Goal: Task Accomplishment & Management: Manage account settings

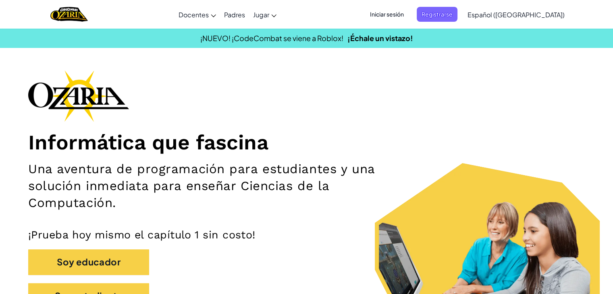
click at [409, 17] on span "Iniciar sesión" at bounding box center [387, 14] width 44 height 15
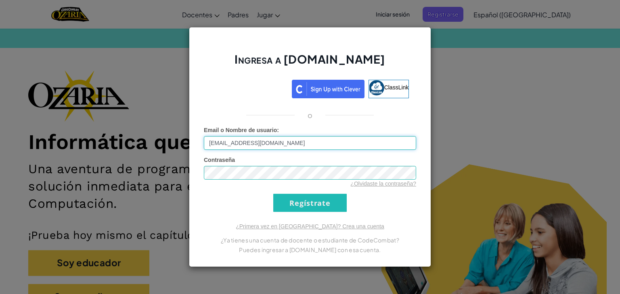
type input "[EMAIL_ADDRESS][DOMAIN_NAME]"
click at [536, 48] on div "Ingresa a [DOMAIN_NAME] ClassLink o Error desconocido. Email o Nombre de usuari…" at bounding box center [310, 147] width 620 height 294
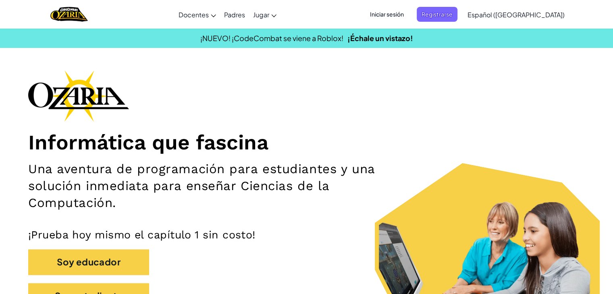
click at [406, 13] on span "Iniciar sesión" at bounding box center [387, 14] width 44 height 15
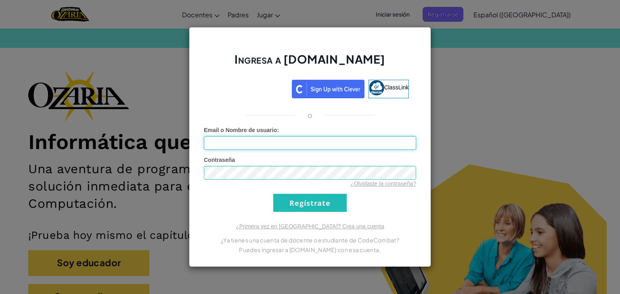
type input "[EMAIL_ADDRESS][DOMAIN_NAME]"
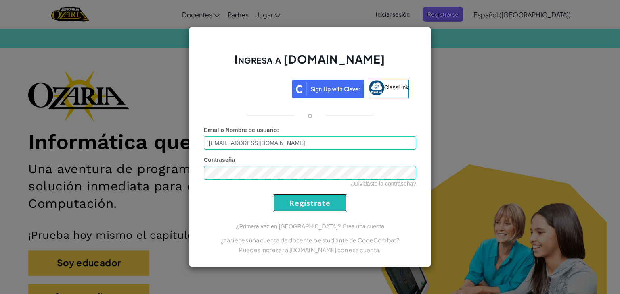
click at [306, 202] on input "Regístrate" at bounding box center [309, 203] width 73 height 18
